Goal: Entertainment & Leisure: Consume media (video, audio)

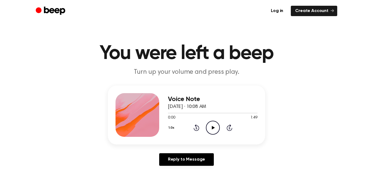
click at [213, 127] on icon at bounding box center [213, 128] width 3 height 4
click at [211, 129] on icon "Pause Audio" at bounding box center [213, 128] width 14 height 14
click at [212, 128] on icon at bounding box center [213, 128] width 3 height 4
click at [213, 127] on icon at bounding box center [213, 128] width 3 height 4
click at [215, 129] on icon "Play Audio" at bounding box center [213, 128] width 14 height 14
